Goal: Task Accomplishment & Management: Manage account settings

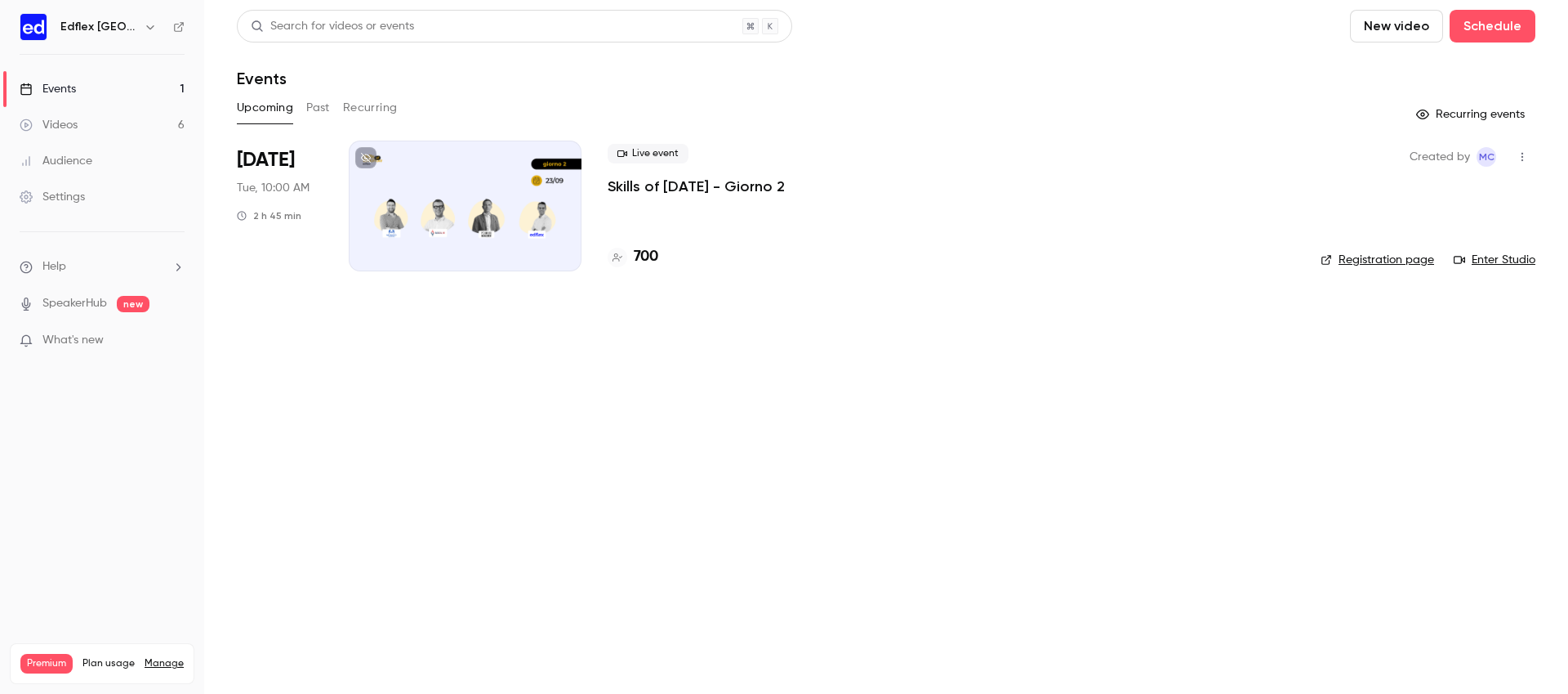
click at [140, 23] on button "button" at bounding box center [150, 27] width 20 height 20
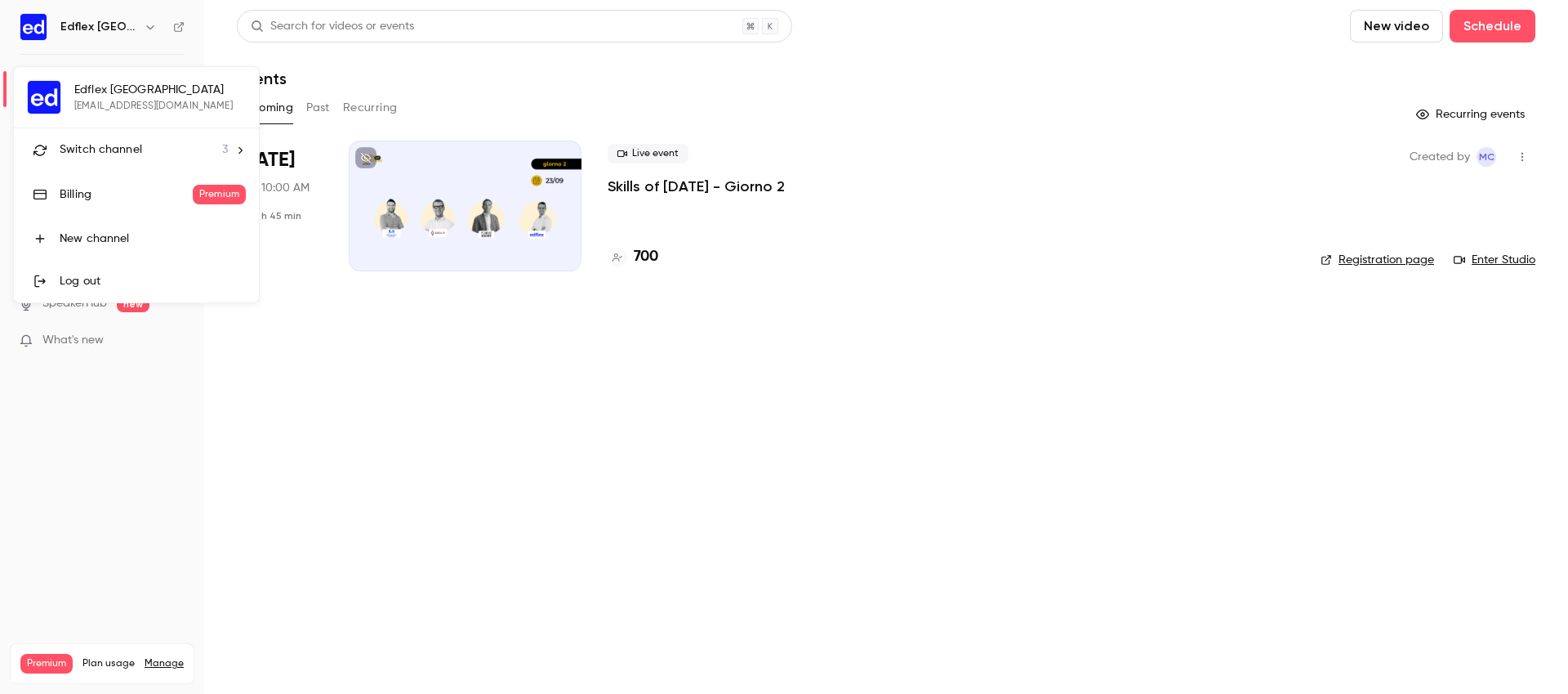
click at [157, 153] on div "Switch channel 3" at bounding box center [144, 150] width 168 height 17
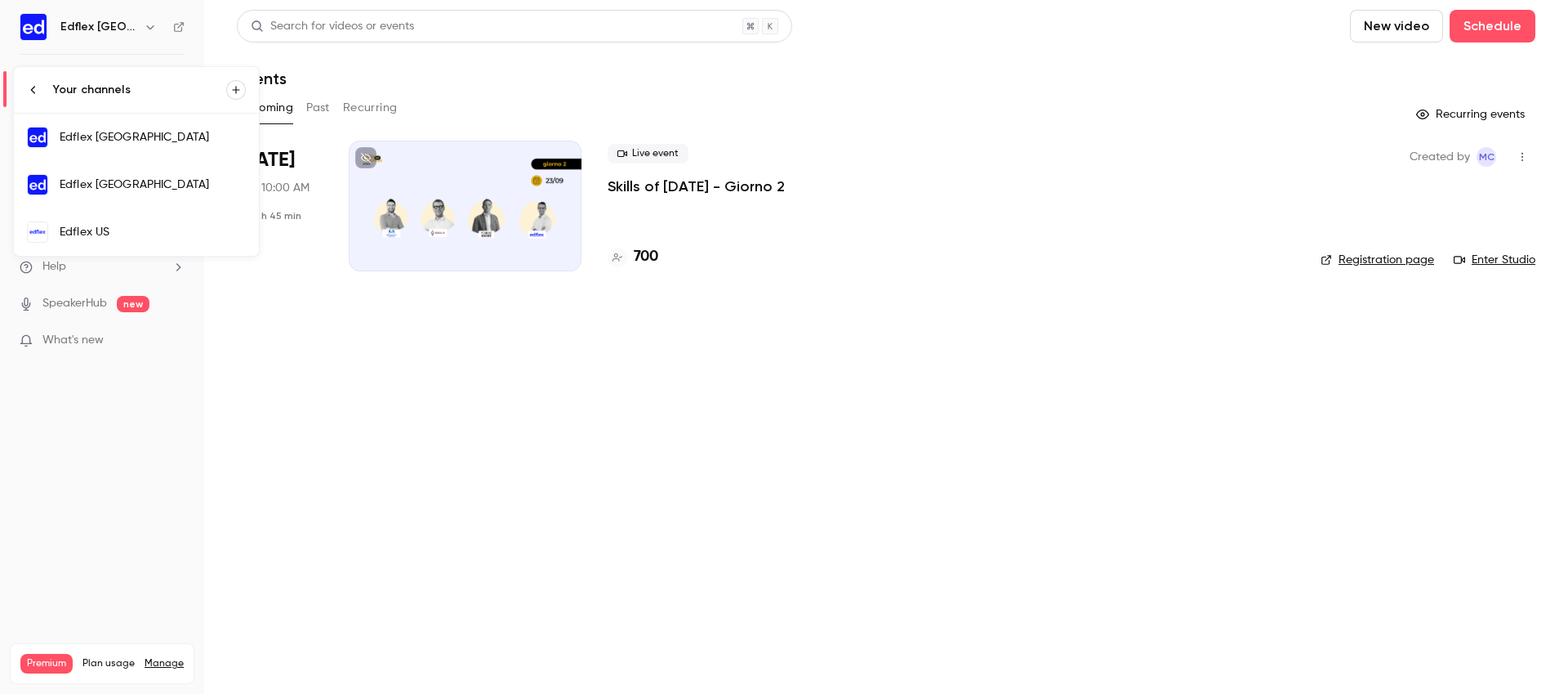
click at [133, 137] on div "Edflex [GEOGRAPHIC_DATA]" at bounding box center [152, 137] width 186 height 16
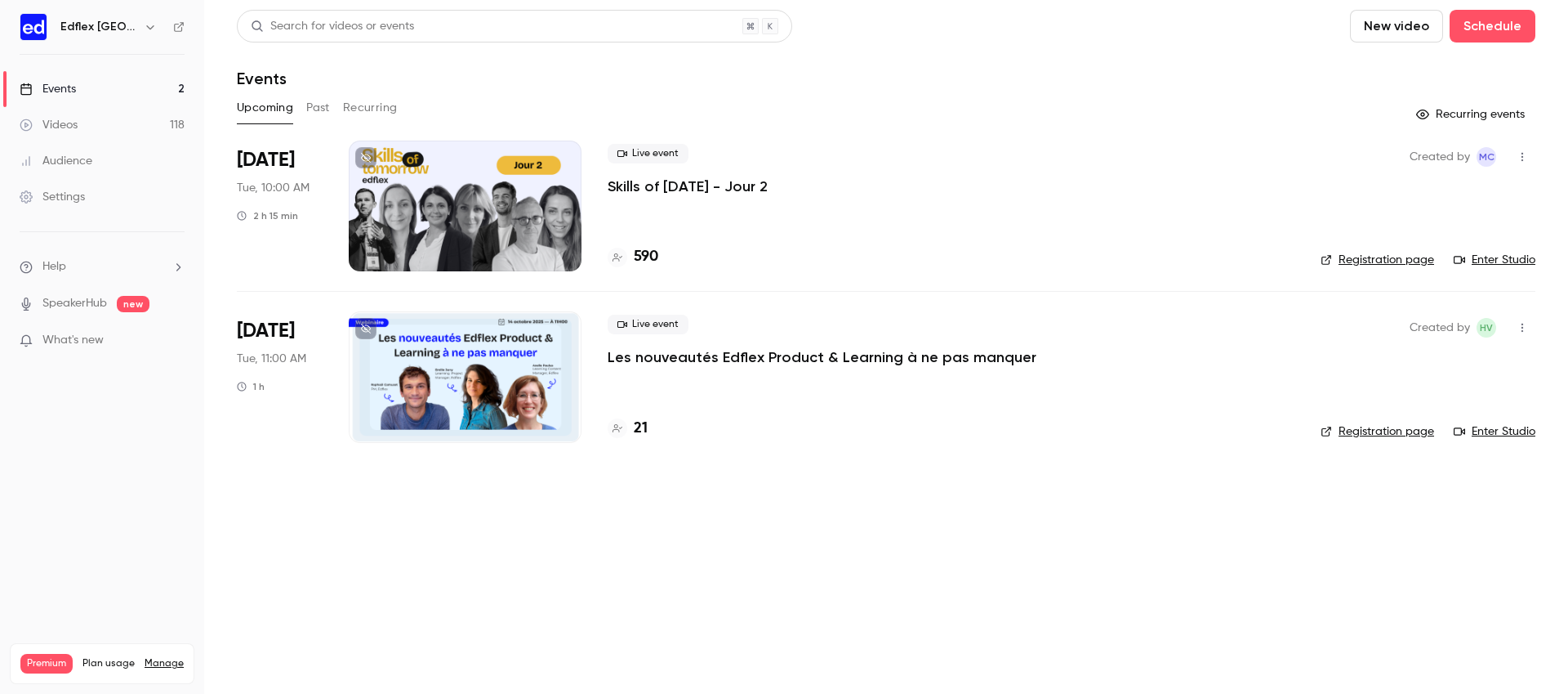
click at [680, 186] on p "Skills of [DATE] - Jour 2" at bounding box center [688, 186] width 160 height 20
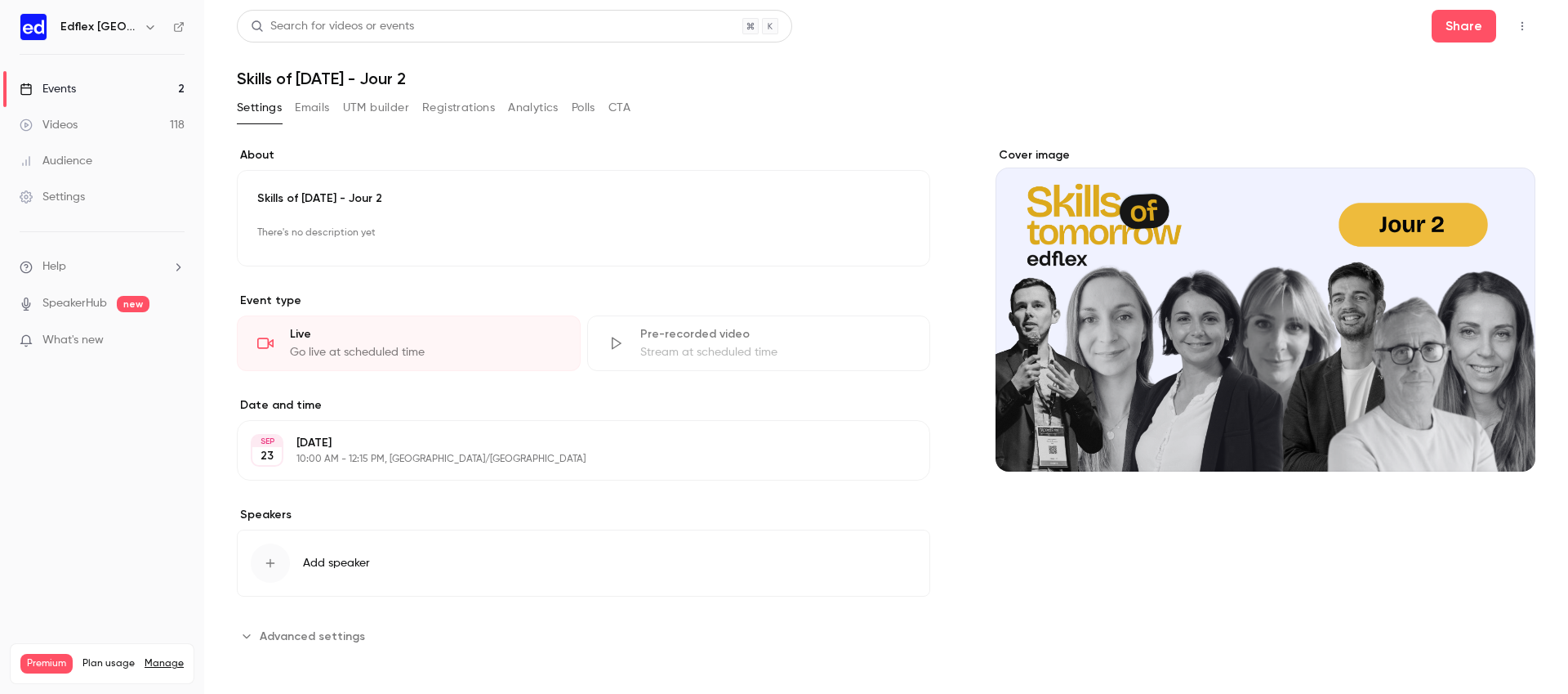
click at [1526, 35] on button "button" at bounding box center [1522, 26] width 26 height 26
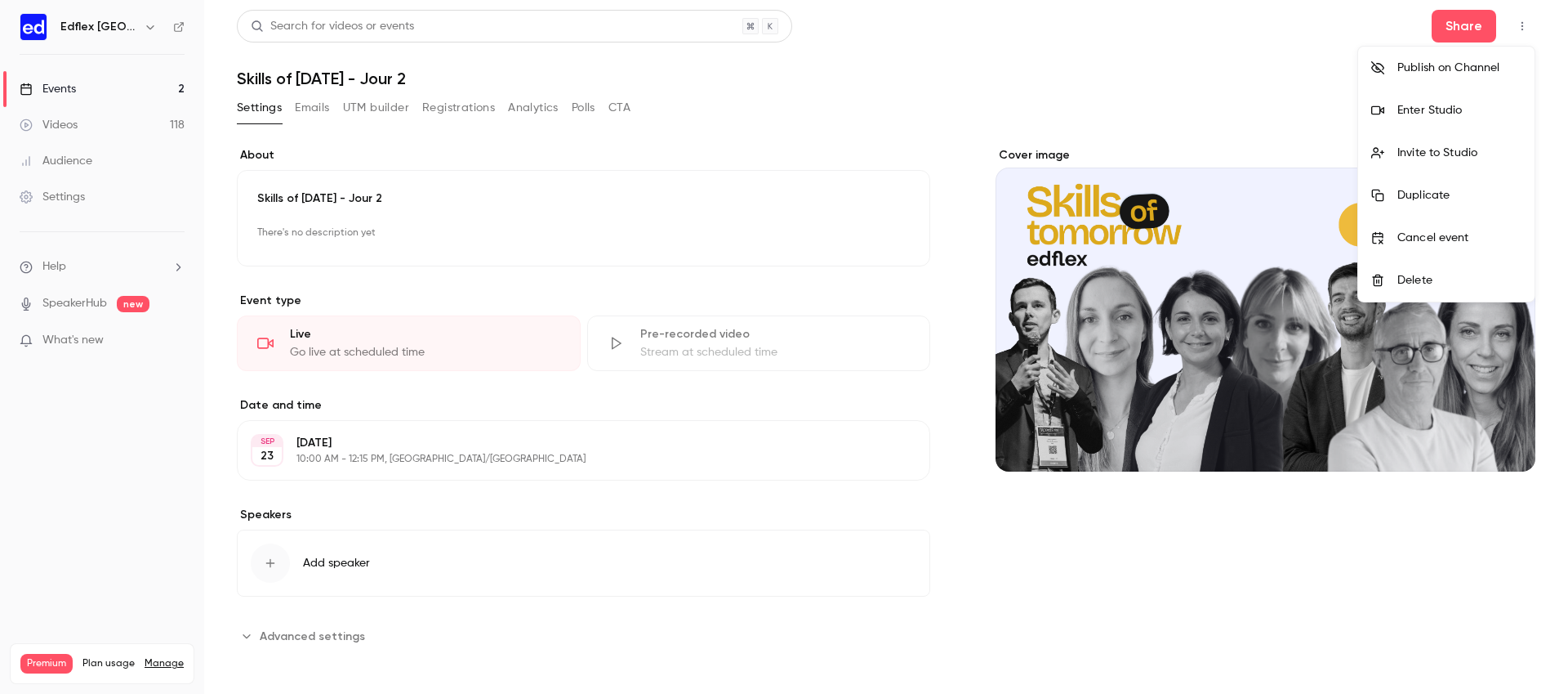
click at [1428, 116] on div "Enter Studio" at bounding box center [1459, 110] width 124 height 16
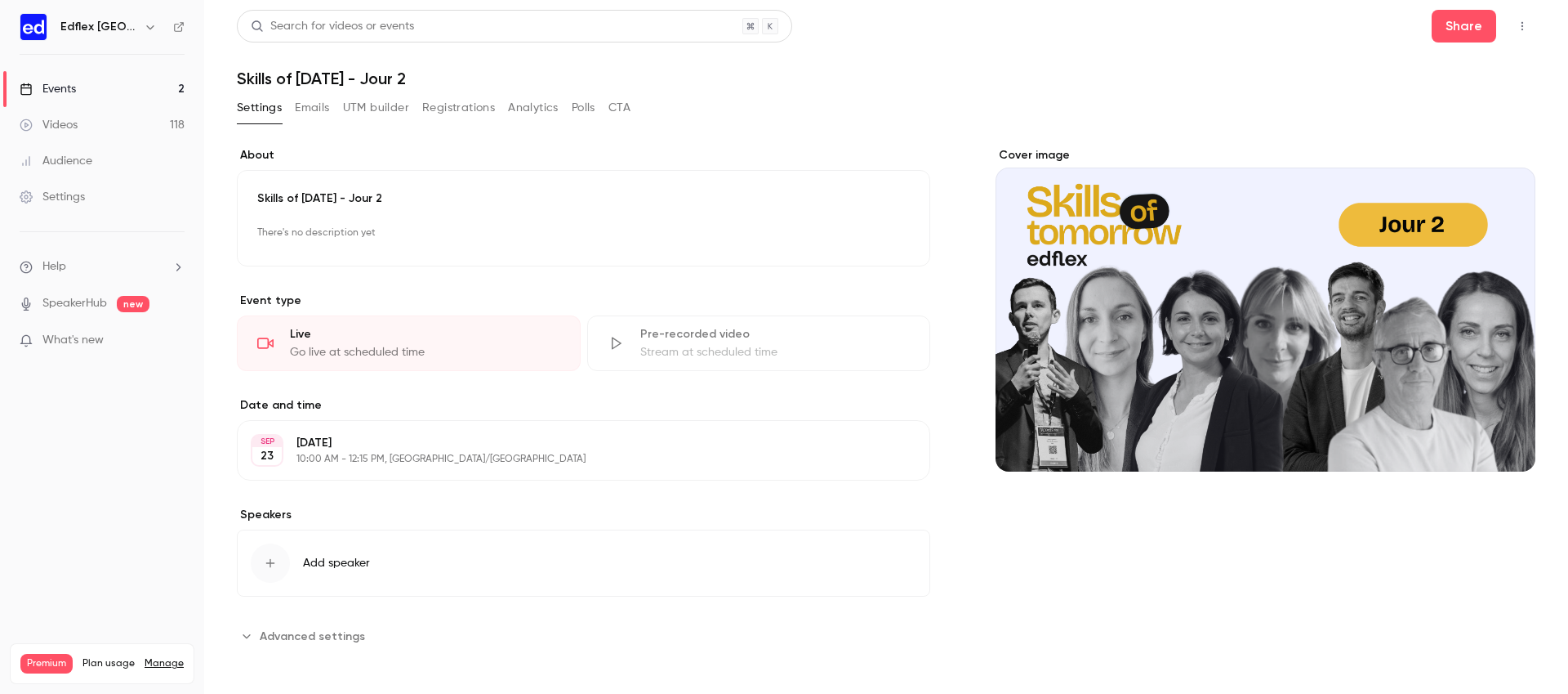
click at [456, 106] on button "Registrations" at bounding box center [458, 107] width 73 height 26
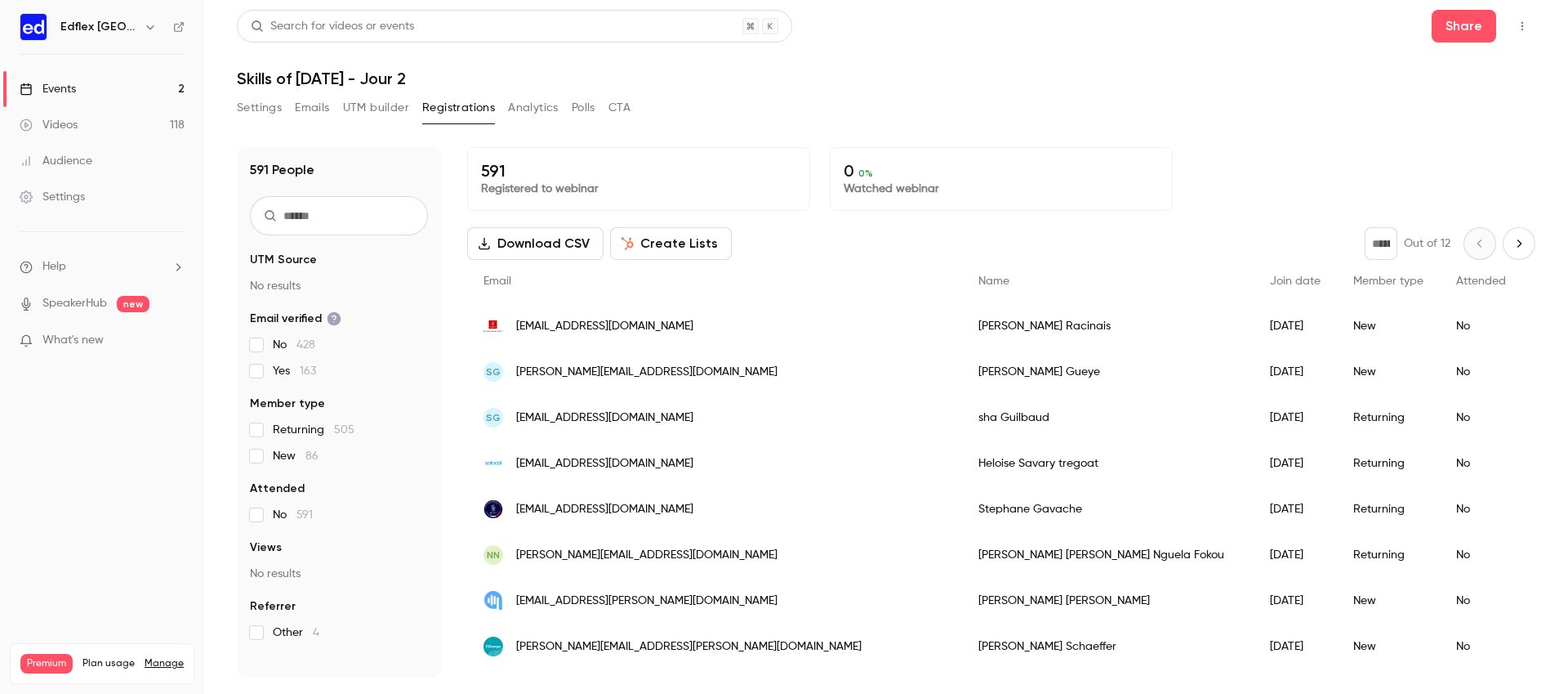
click at [162, 95] on link "Events 2" at bounding box center [102, 88] width 204 height 36
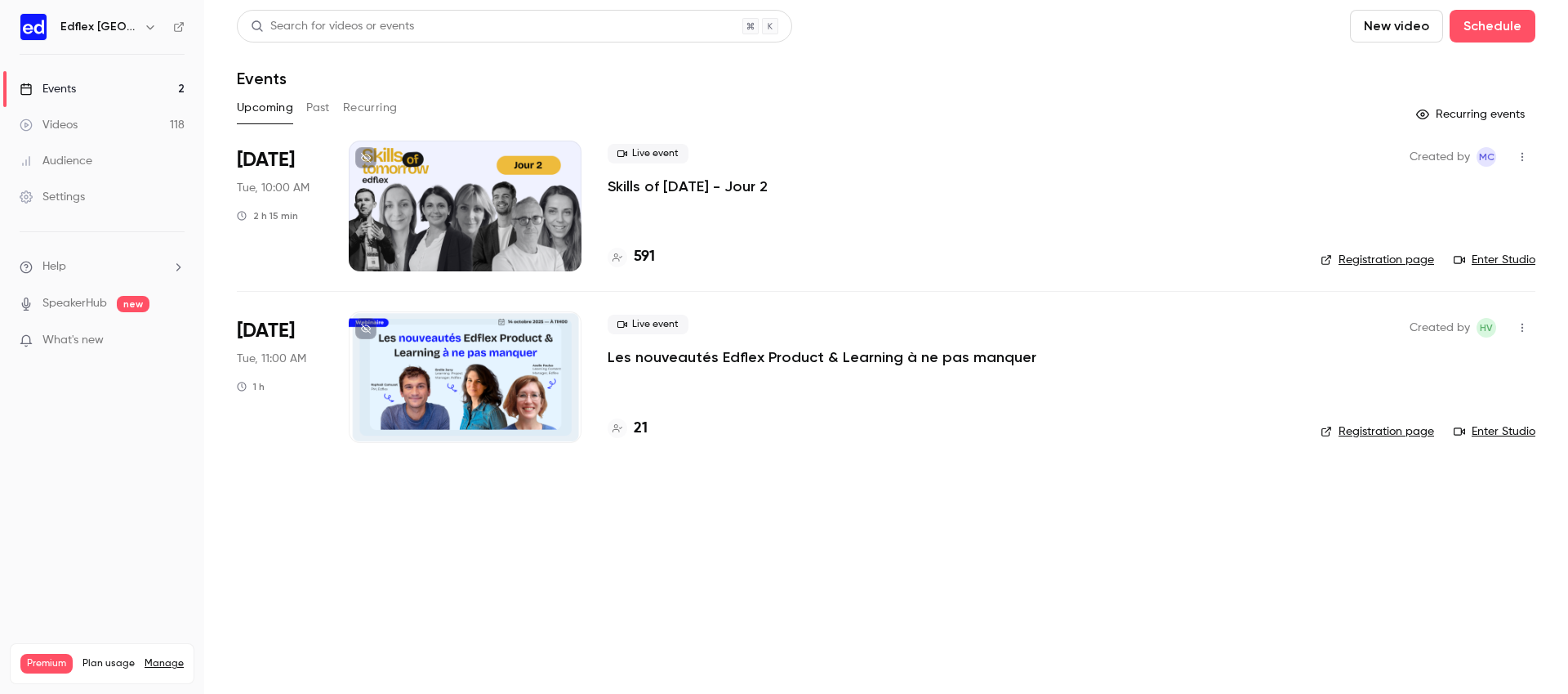
click at [325, 108] on button "Past" at bounding box center [318, 107] width 23 height 26
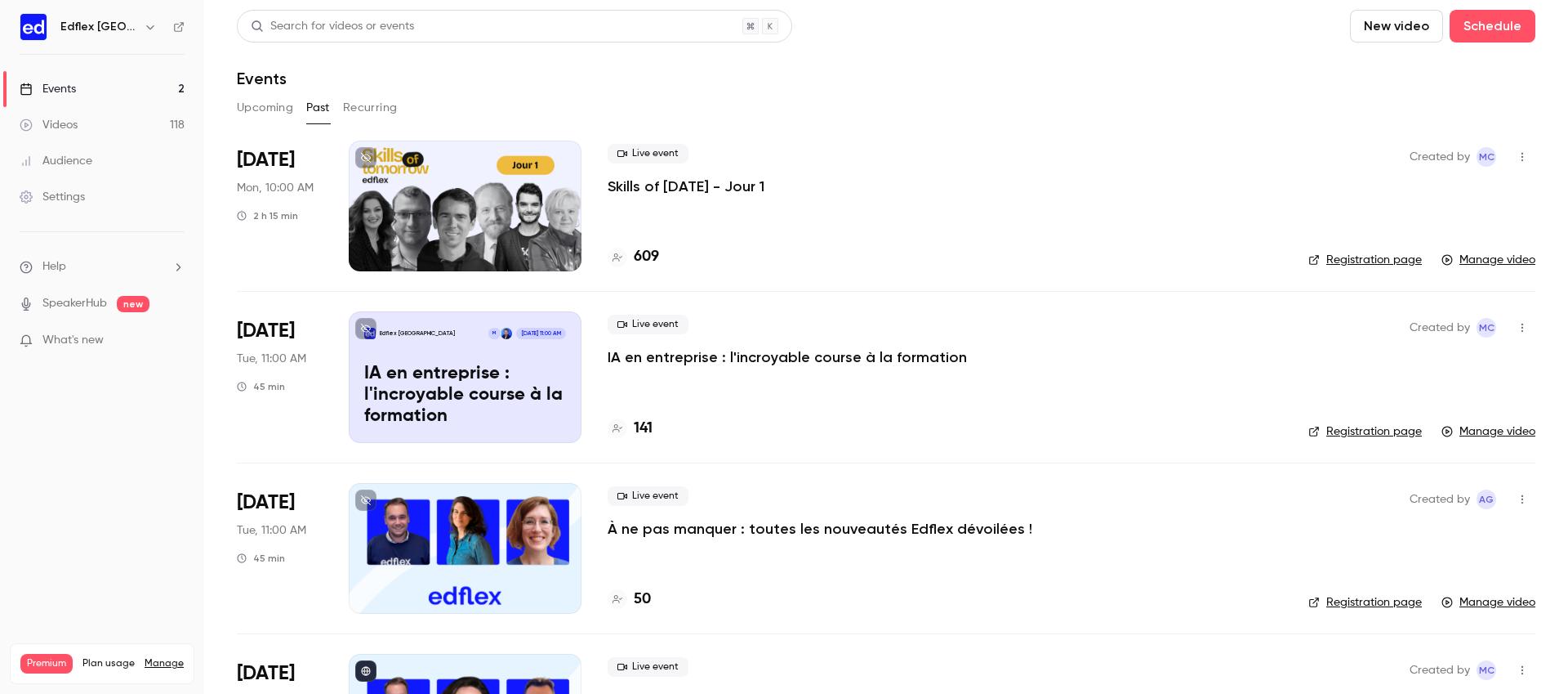
click at [655, 183] on p "Skills of [DATE] - Jour 1" at bounding box center [686, 186] width 157 height 20
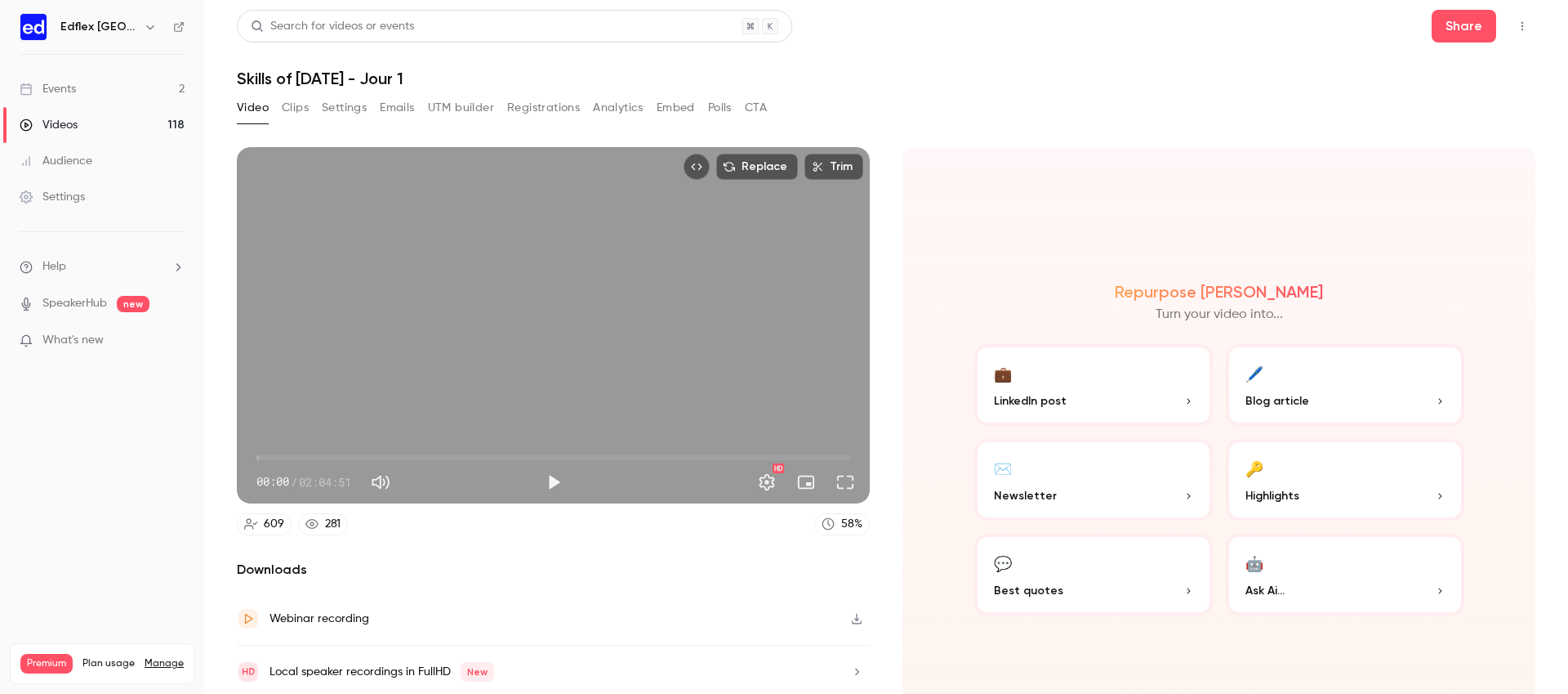
click at [514, 100] on button "Registrations" at bounding box center [544, 107] width 73 height 26
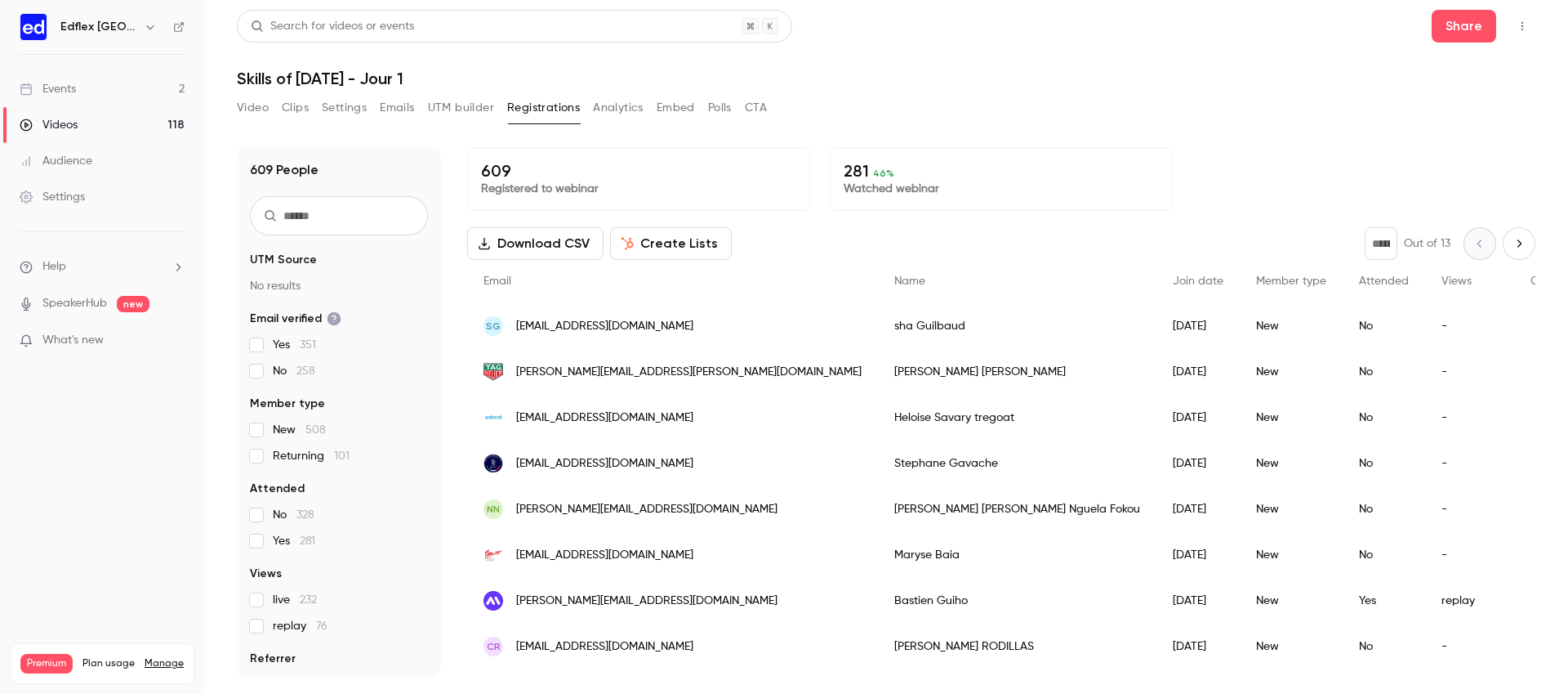
click at [623, 102] on button "Analytics" at bounding box center [619, 107] width 50 height 26
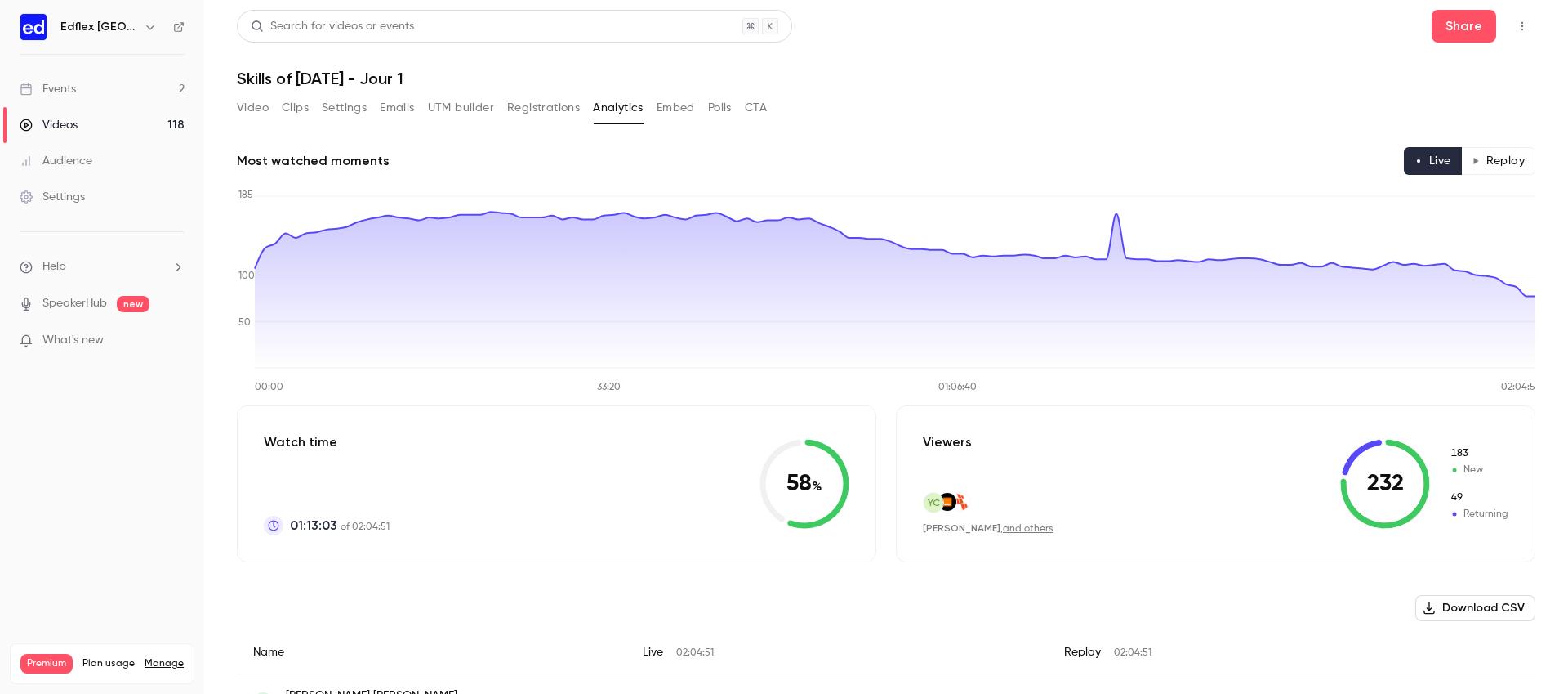
click at [1508, 159] on button "Replay" at bounding box center [1499, 161] width 75 height 28
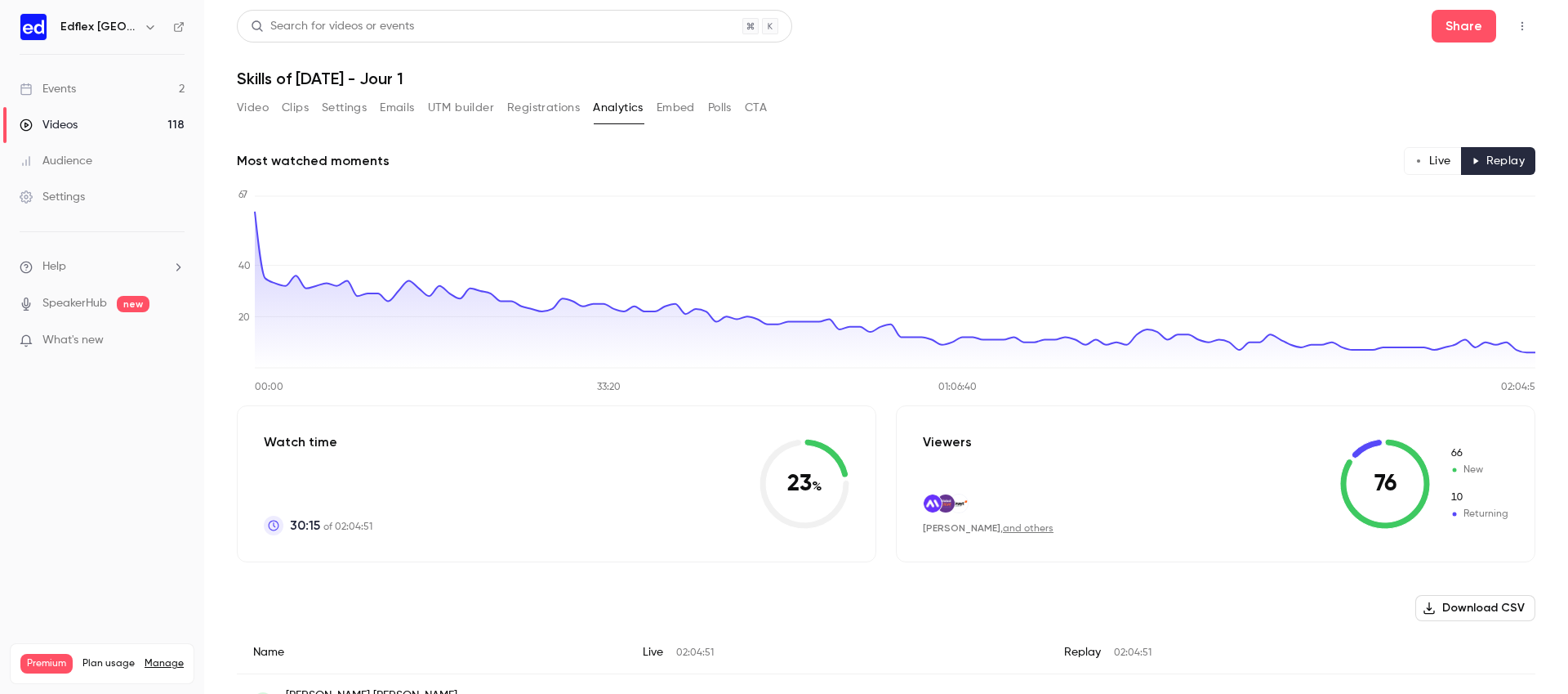
click at [1437, 159] on button "Live" at bounding box center [1433, 161] width 58 height 28
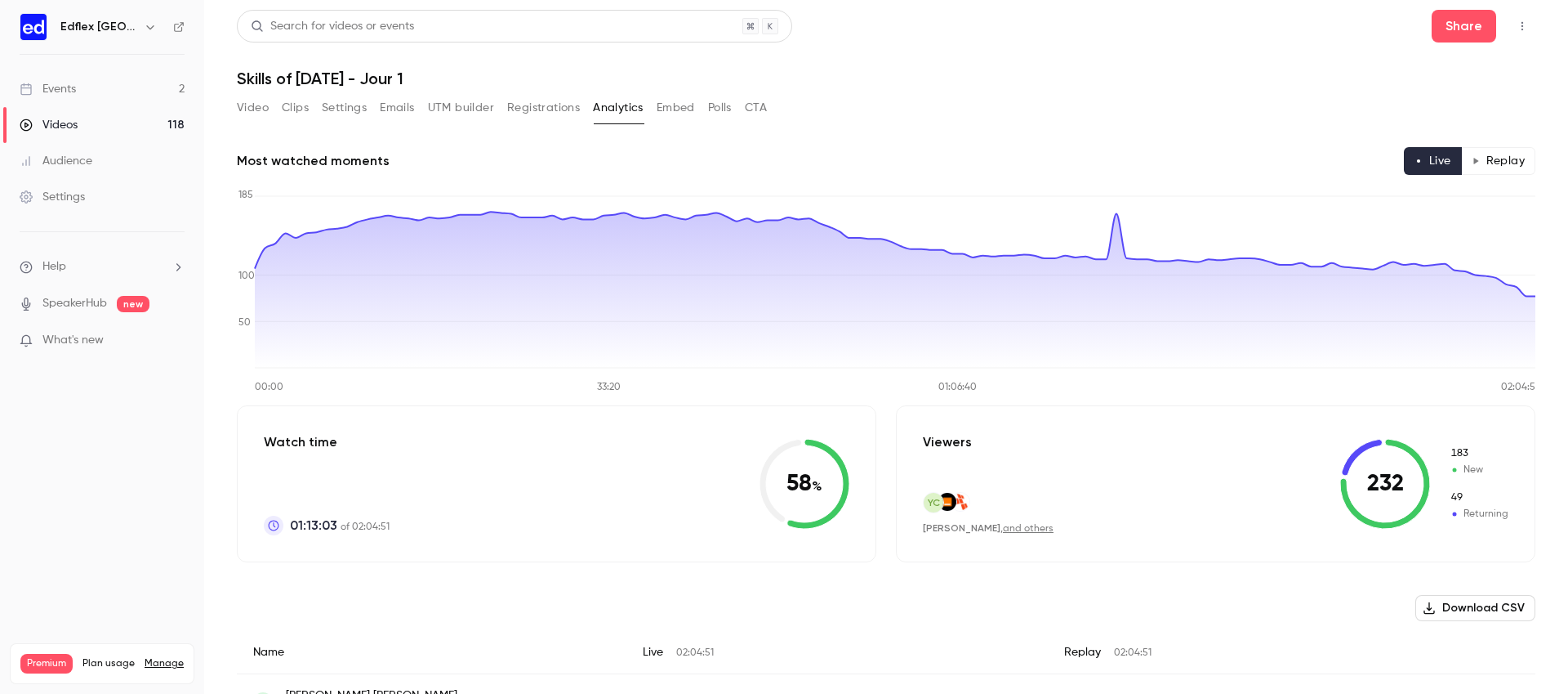
click at [1501, 165] on button "Replay" at bounding box center [1499, 161] width 75 height 28
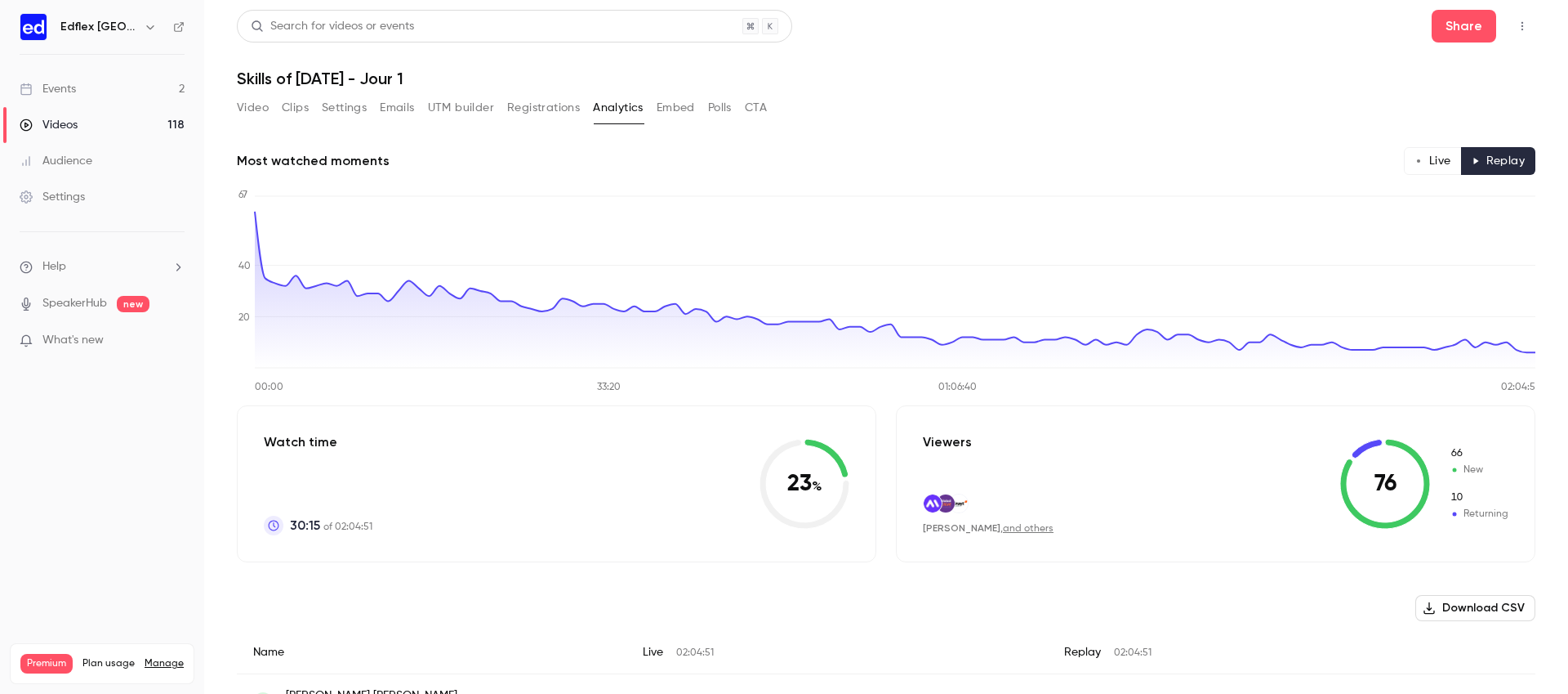
click at [1446, 169] on button "Live" at bounding box center [1433, 161] width 58 height 28
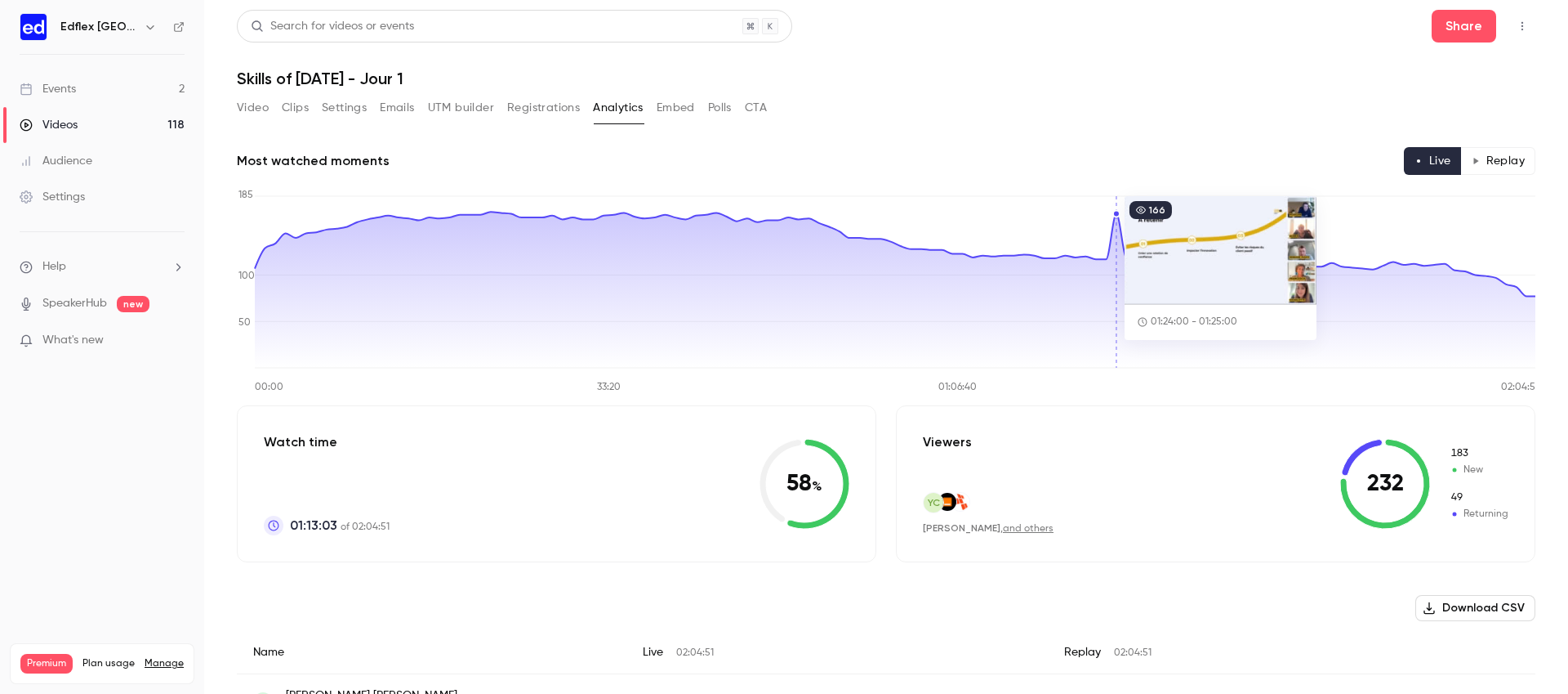
click at [1118, 229] on icon at bounding box center [895, 289] width 1280 height 156
click at [1117, 294] on icon at bounding box center [895, 289] width 1280 height 156
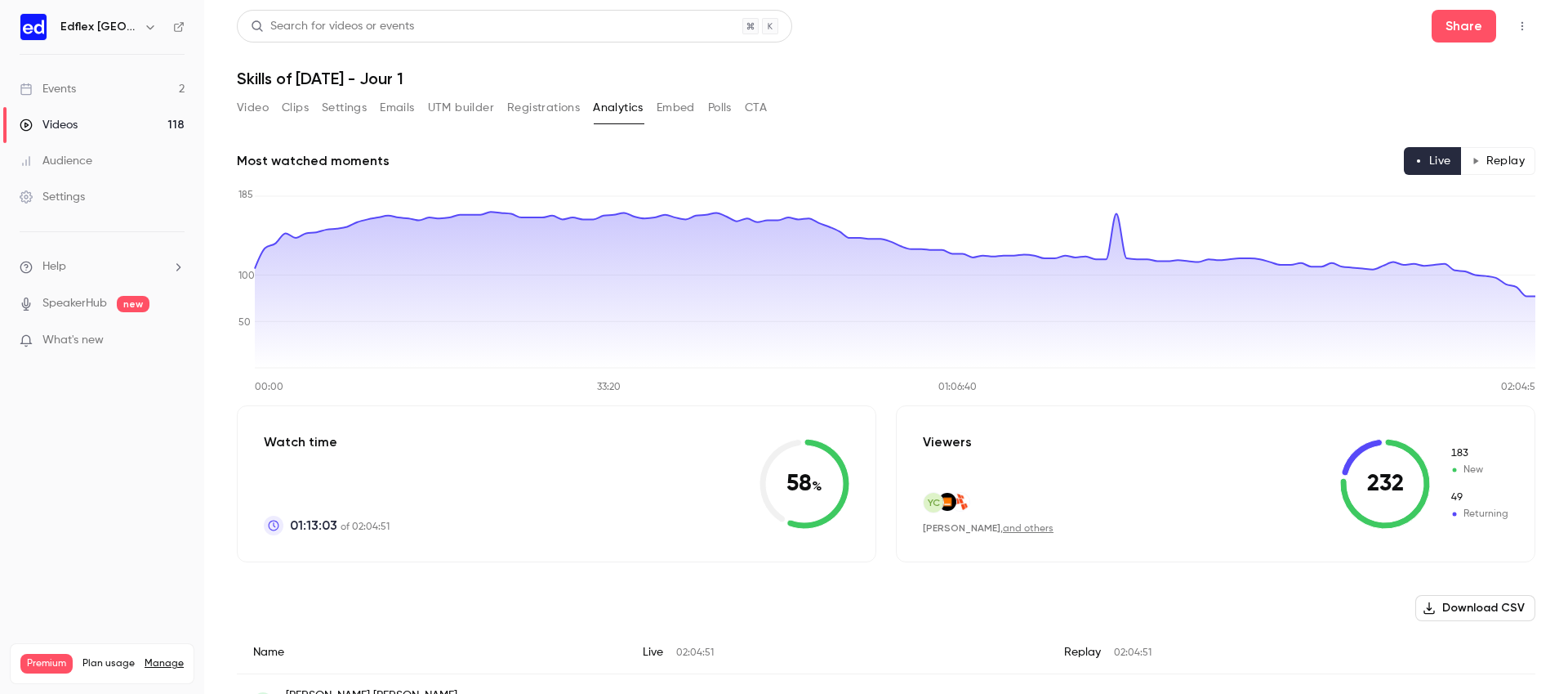
click at [684, 103] on button "Embed" at bounding box center [676, 107] width 38 height 26
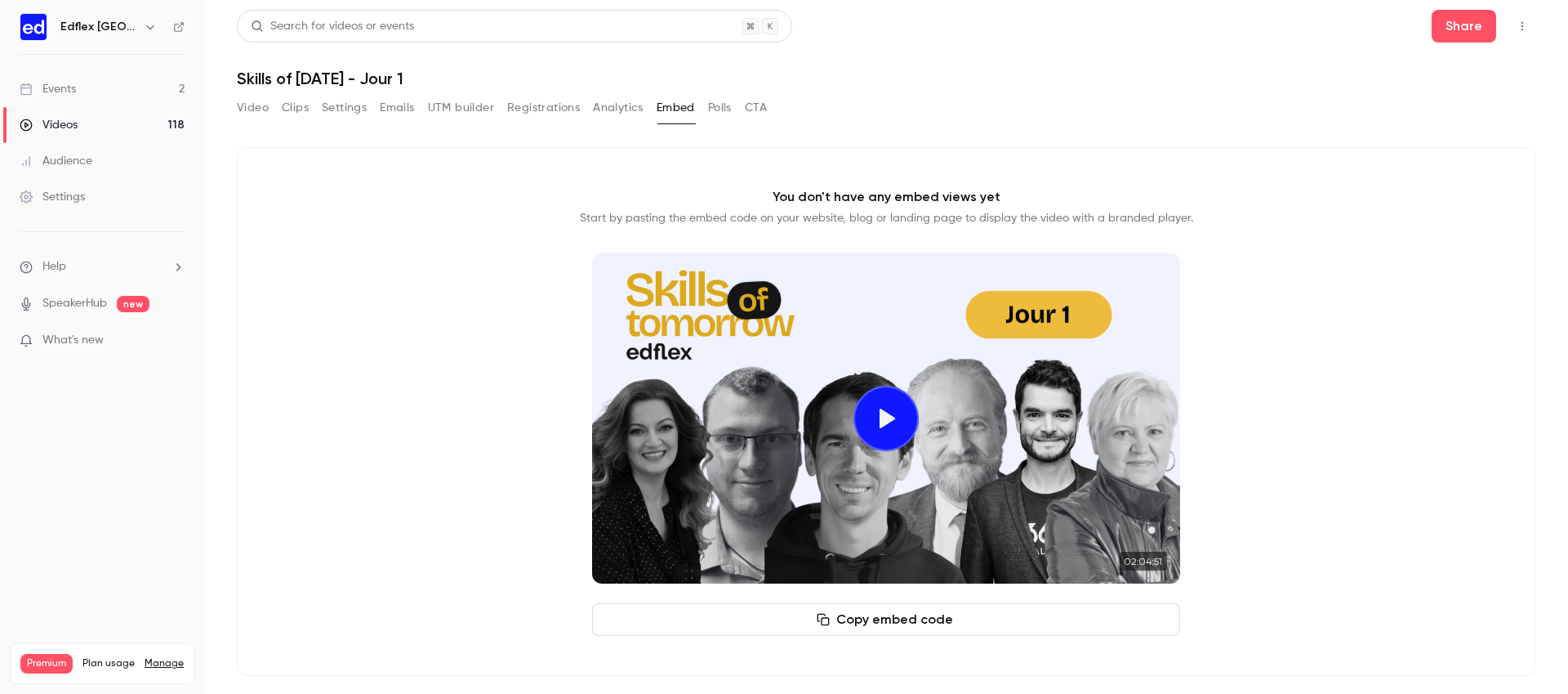
click at [715, 104] on button "Polls" at bounding box center [719, 107] width 23 height 26
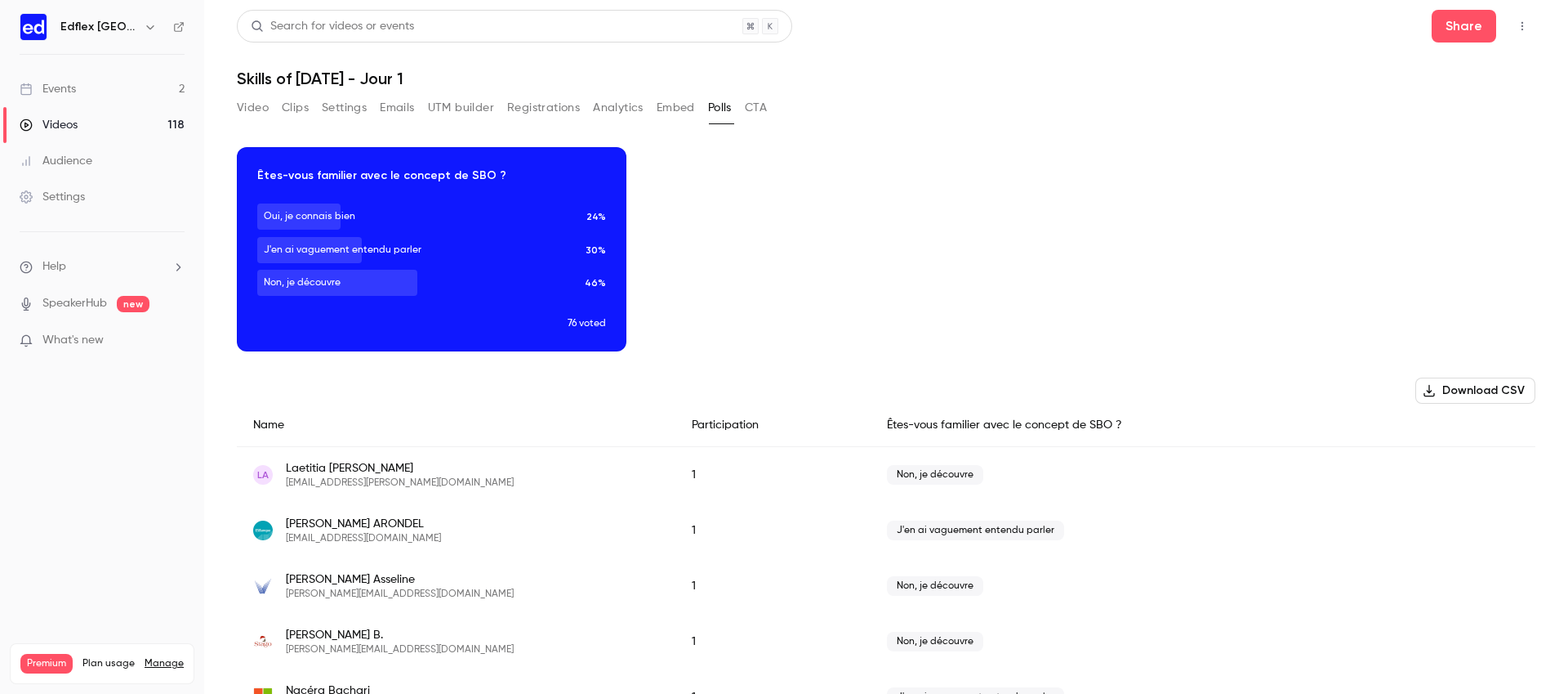
click at [747, 107] on button "CTA" at bounding box center [755, 107] width 22 height 26
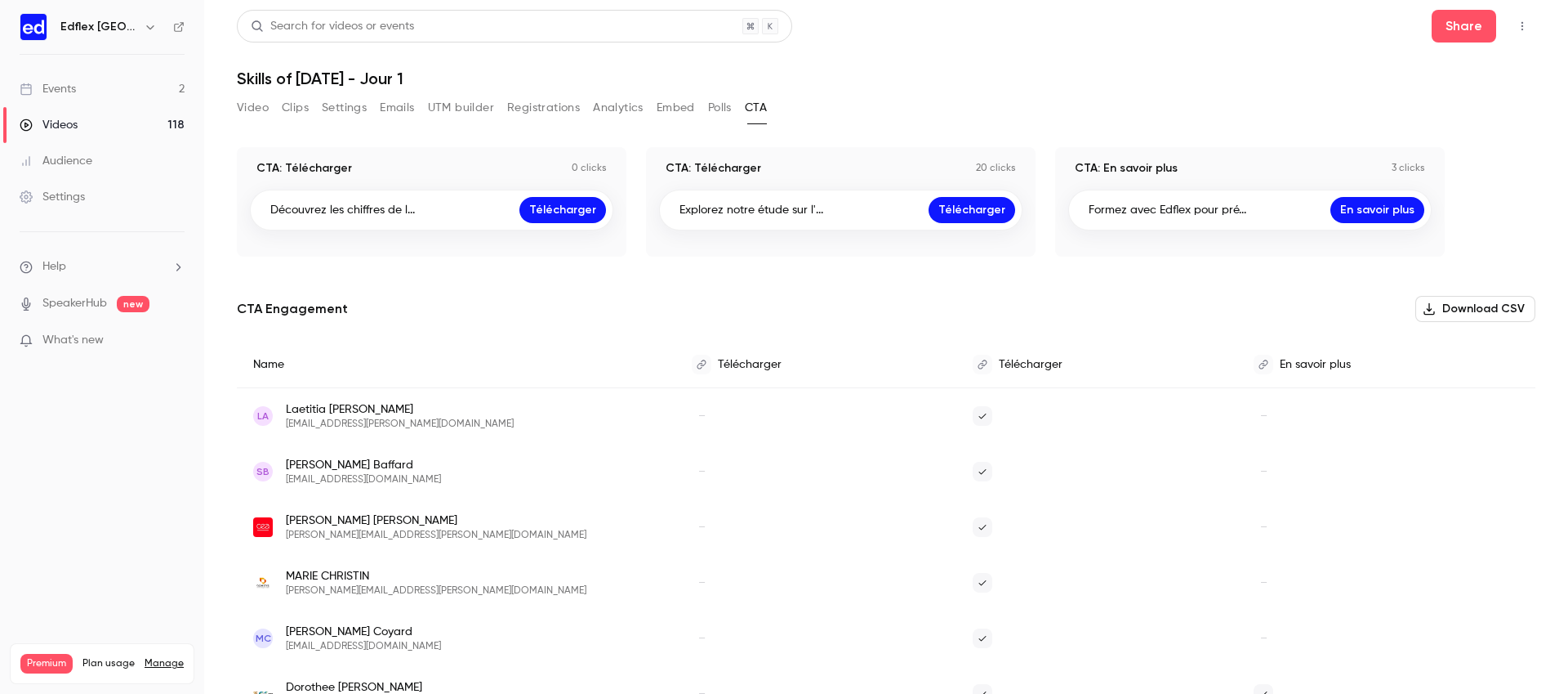
click at [725, 165] on p "CTA: Télécharger" at bounding box center [713, 168] width 95 height 16
click at [994, 165] on p "20 clicks" at bounding box center [996, 168] width 40 height 13
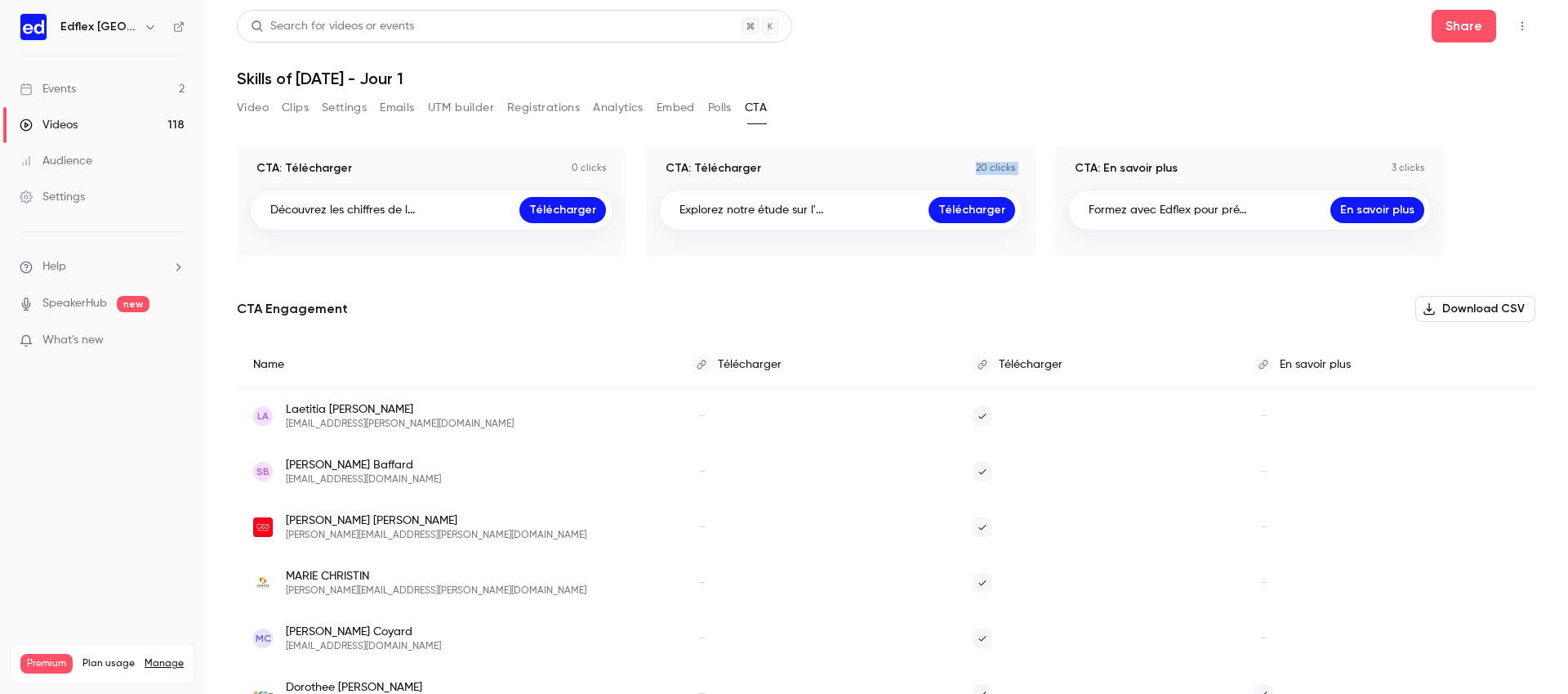
click at [168, 106] on link "Events 2" at bounding box center [102, 88] width 204 height 36
